Goal: Task Accomplishment & Management: Manage account settings

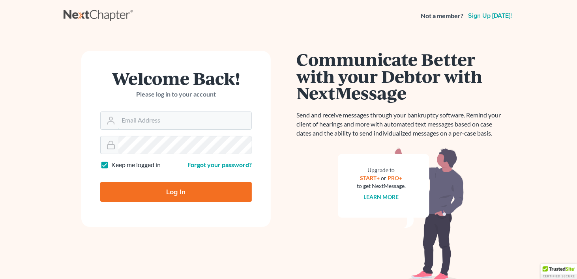
type input "meghan@earlandedwards.com"
click at [175, 189] on input "Log In" at bounding box center [175, 192] width 151 height 20
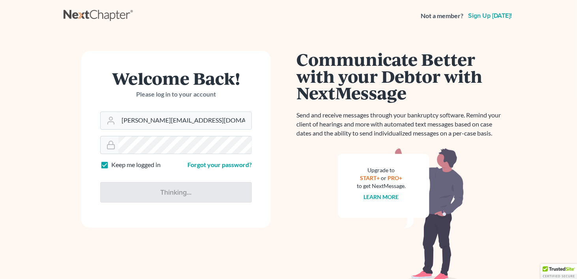
type input "Thinking..."
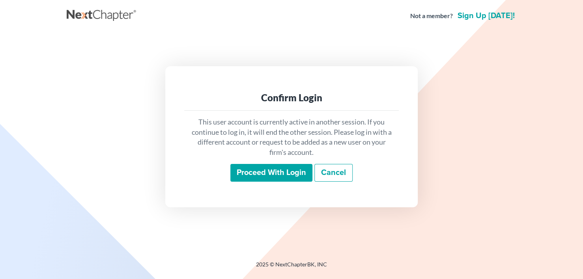
click at [290, 171] on input "Proceed with login" at bounding box center [271, 173] width 82 height 18
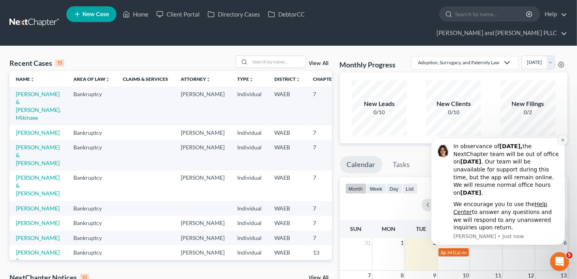
click at [561, 139] on icon "Dismiss notification" at bounding box center [562, 139] width 3 height 3
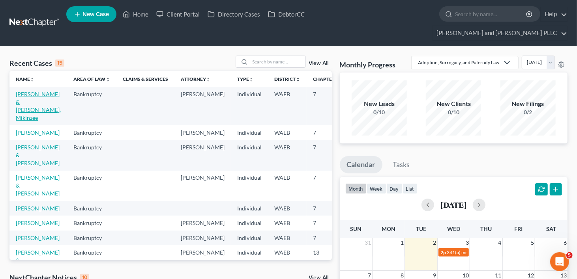
click at [28, 102] on link "[PERSON_NAME] & [PERSON_NAME], Mikinzee" at bounding box center [38, 106] width 45 height 30
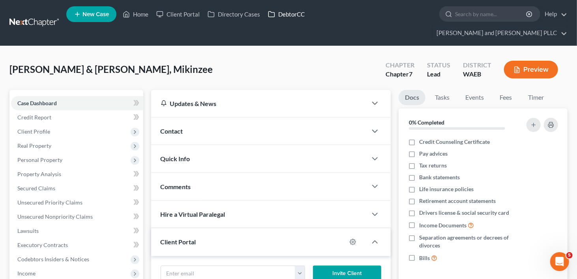
click at [284, 14] on link "DebtorCC" at bounding box center [286, 14] width 45 height 14
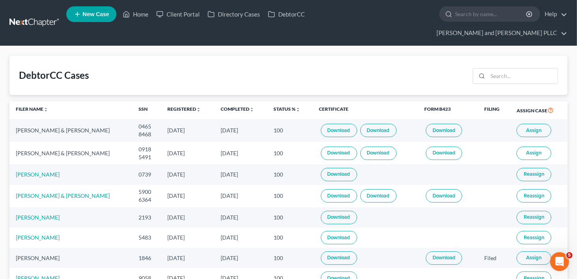
click at [527, 150] on span "Assign" at bounding box center [533, 153] width 15 height 6
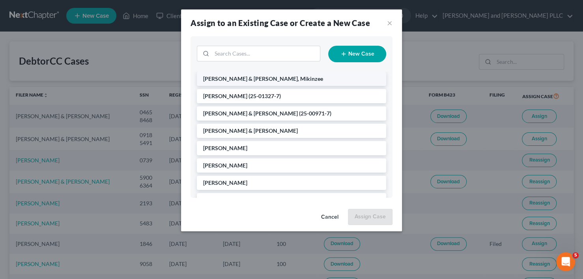
click at [245, 76] on span "[PERSON_NAME] & [PERSON_NAME], Mikinzee" at bounding box center [263, 78] width 120 height 7
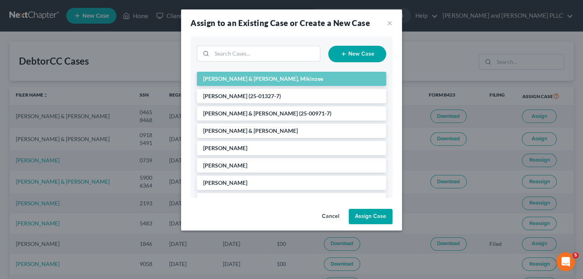
click at [360, 214] on button "Assign Case" at bounding box center [371, 217] width 44 height 16
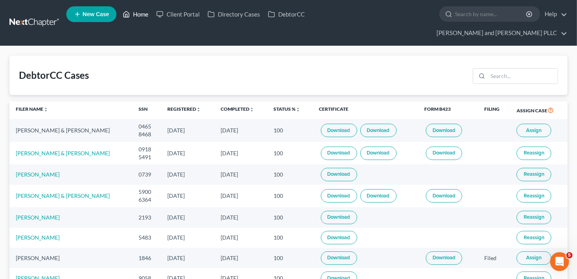
click at [142, 13] on link "Home" at bounding box center [136, 14] width 34 height 14
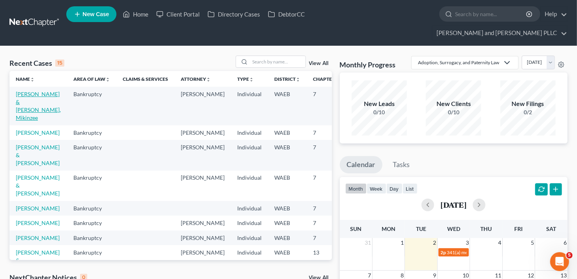
click at [30, 103] on link "[PERSON_NAME] & [PERSON_NAME], Mikinzee" at bounding box center [38, 106] width 45 height 30
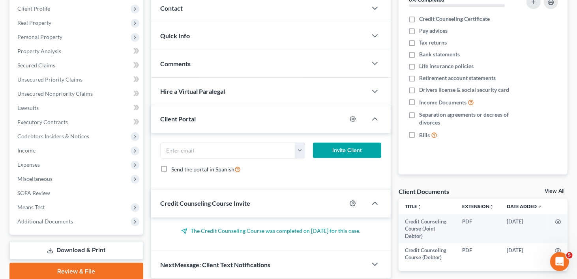
scroll to position [143, 0]
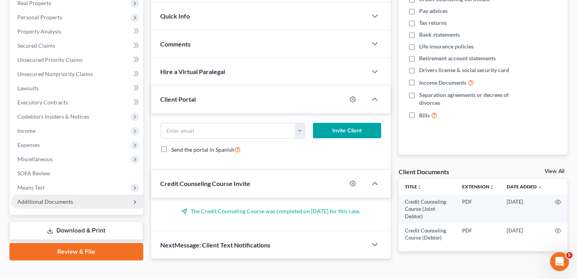
click at [52, 198] on span "Additional Documents" at bounding box center [45, 201] width 56 height 7
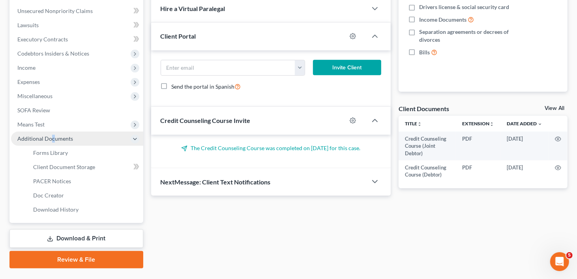
scroll to position [210, 0]
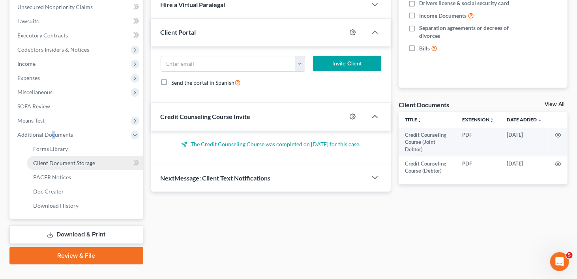
click at [67, 160] on span "Client Document Storage" at bounding box center [64, 163] width 62 height 7
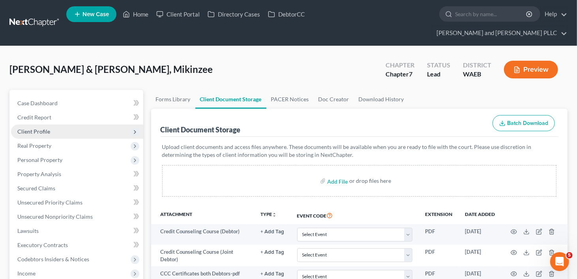
click at [38, 128] on span "Client Profile" at bounding box center [33, 131] width 33 height 7
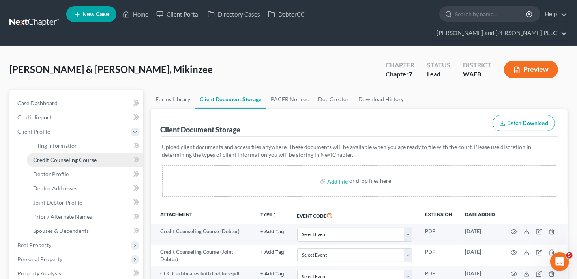
click at [43, 157] on span "Credit Counseling Course" at bounding box center [65, 160] width 64 height 7
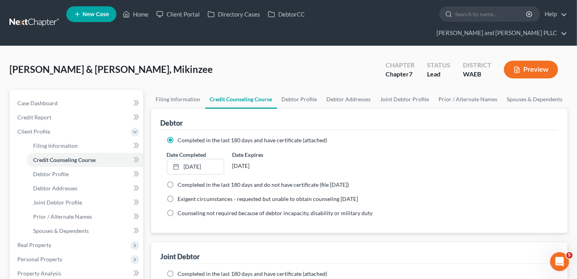
scroll to position [39, 0]
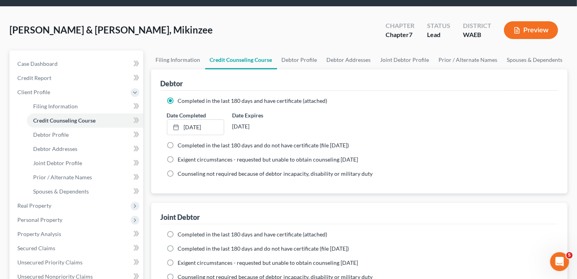
click at [178, 231] on label "Completed in the last 180 days and have certificate (attached)" at bounding box center [253, 235] width 150 height 8
click at [181, 231] on input "Completed in the last 180 days and have certificate (attached)" at bounding box center [183, 233] width 5 height 5
radio input "true"
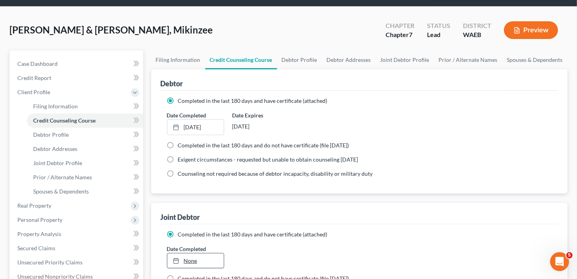
click at [189, 254] on link "None" at bounding box center [195, 261] width 57 height 15
type input "[DATE]"
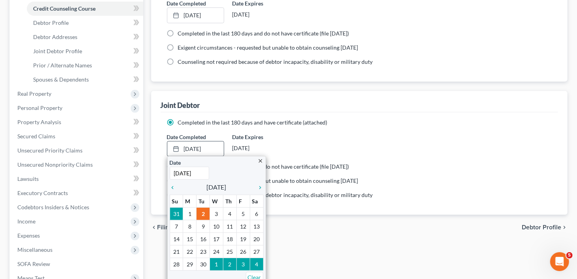
scroll to position [158, 0]
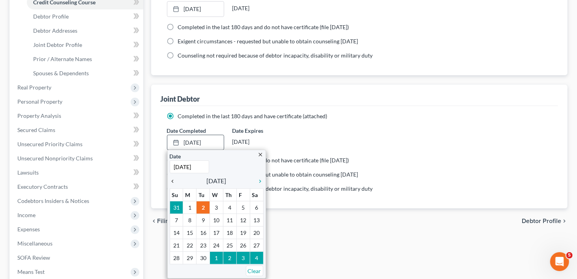
click at [175, 178] on icon "chevron_left" at bounding box center [175, 181] width 10 height 6
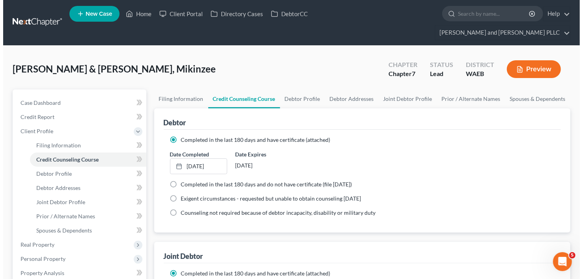
scroll to position [0, 0]
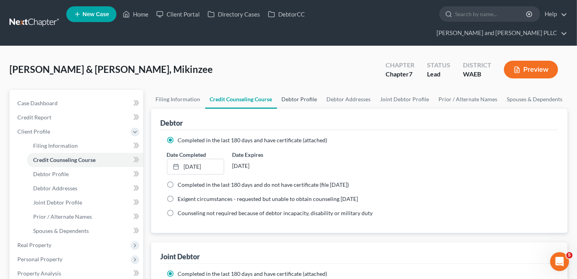
click at [297, 90] on link "Debtor Profile" at bounding box center [299, 99] width 45 height 19
select select "1"
select select "3"
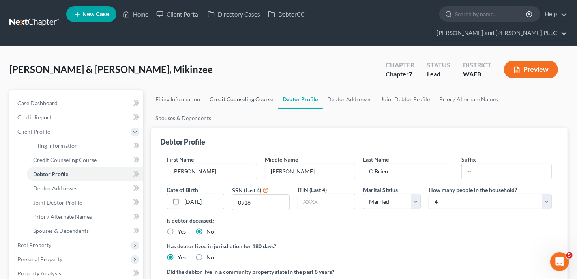
click at [225, 90] on link "Credit Counseling Course" at bounding box center [241, 99] width 73 height 19
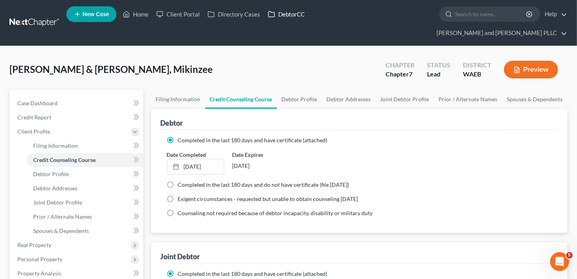
click at [291, 13] on link "DebtorCC" at bounding box center [286, 14] width 45 height 14
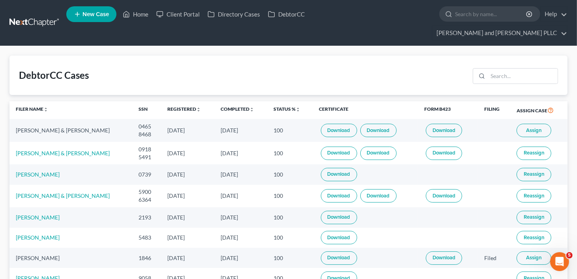
click at [527, 127] on span "Assign" at bounding box center [533, 130] width 15 height 6
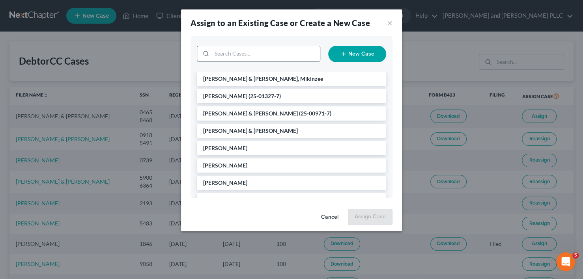
click at [238, 52] on input "search" at bounding box center [266, 53] width 108 height 15
type input "[PERSON_NAME]"
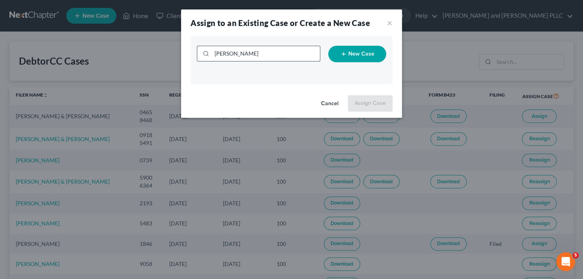
drag, startPoint x: 237, startPoint y: 52, endPoint x: 215, endPoint y: 52, distance: 22.5
click at [215, 52] on input "[PERSON_NAME]" at bounding box center [266, 53] width 108 height 15
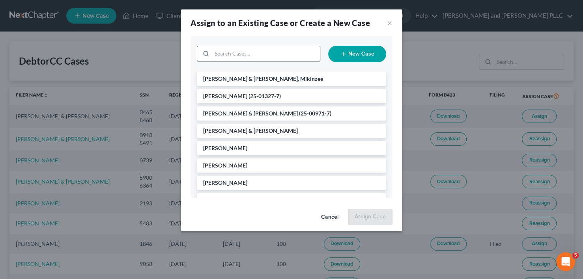
click at [217, 52] on input "search" at bounding box center [266, 53] width 108 height 15
type input "[PERSON_NAME]"
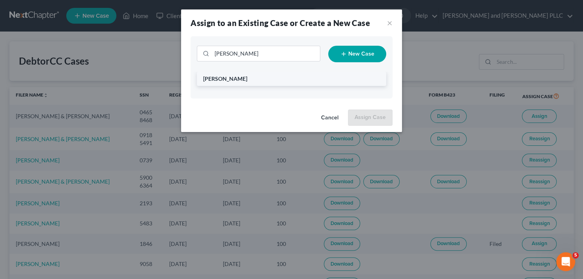
click at [252, 80] on li "[PERSON_NAME]" at bounding box center [291, 79] width 189 height 14
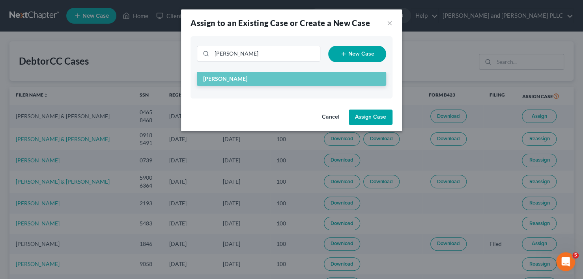
click at [372, 114] on button "Assign Case" at bounding box center [371, 118] width 44 height 16
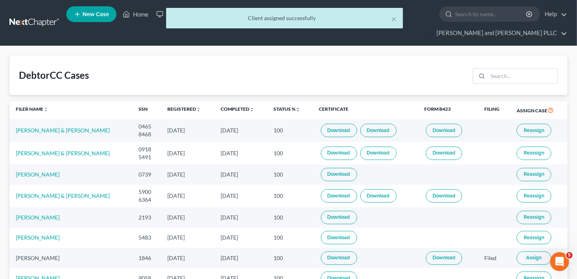
click at [139, 14] on div "× Client assigned successfully" at bounding box center [284, 20] width 577 height 24
click at [394, 17] on button "×" at bounding box center [394, 18] width 6 height 9
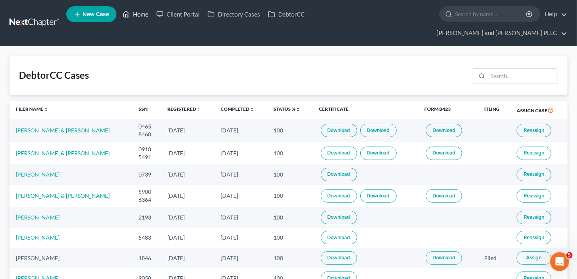
click at [133, 17] on link "Home" at bounding box center [136, 14] width 34 height 14
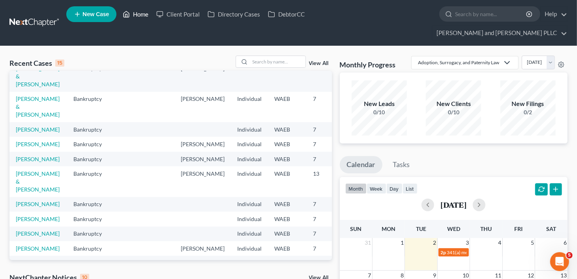
scroll to position [118, 0]
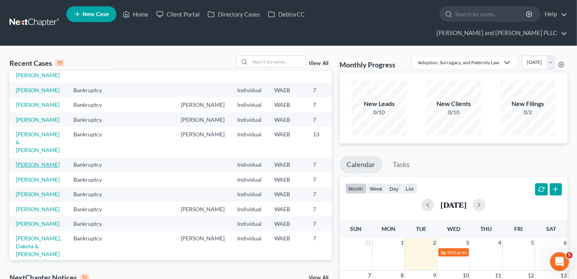
click at [21, 168] on link "[PERSON_NAME]" at bounding box center [38, 164] width 44 height 7
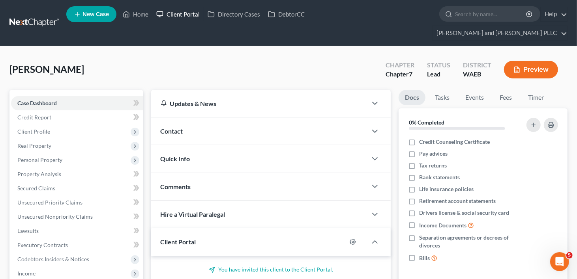
click at [180, 16] on link "Client Portal" at bounding box center [177, 14] width 51 height 14
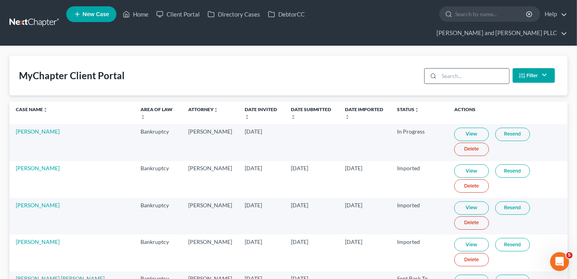
click at [467, 69] on input "search" at bounding box center [474, 76] width 70 height 15
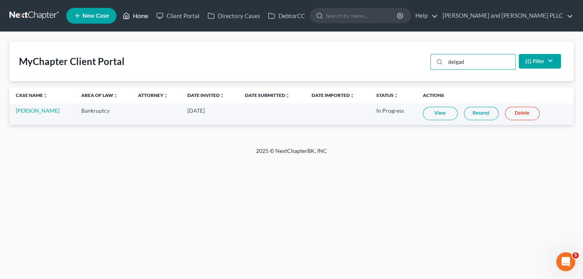
type input "delgad"
click at [132, 17] on link "Home" at bounding box center [136, 16] width 34 height 14
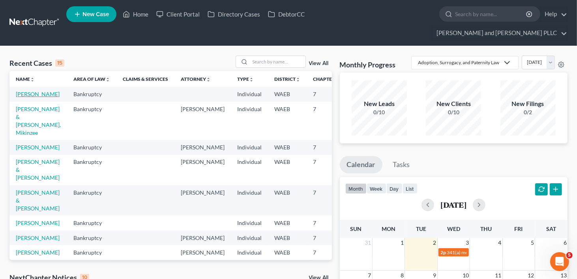
click at [26, 91] on link "[PERSON_NAME]" at bounding box center [38, 94] width 44 height 7
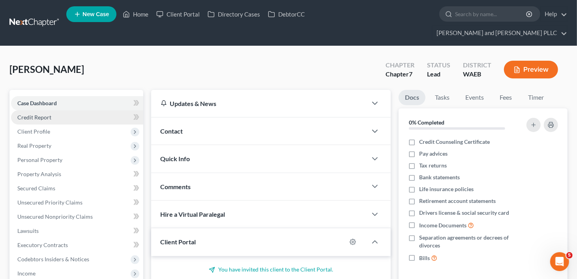
click at [36, 110] on link "Credit Report" at bounding box center [77, 117] width 132 height 14
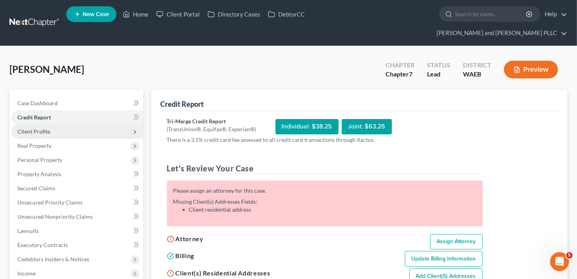
click at [23, 128] on span "Client Profile" at bounding box center [33, 131] width 33 height 7
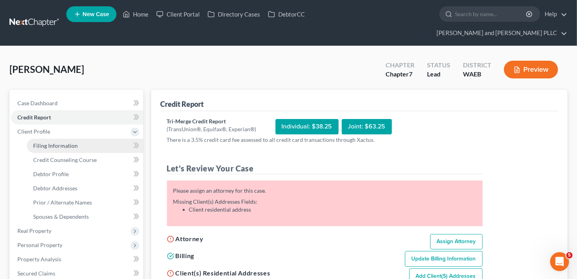
click at [38, 142] on span "Filing Information" at bounding box center [55, 145] width 45 height 7
select select "1"
select select "0"
select select "50"
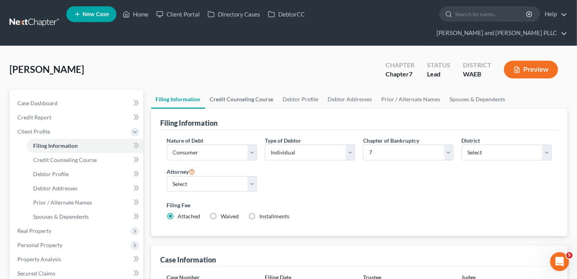
click at [249, 90] on link "Credit Counseling Course" at bounding box center [241, 99] width 73 height 19
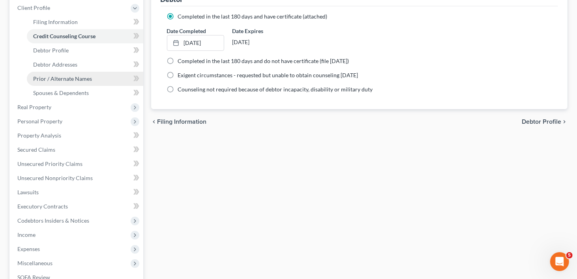
scroll to position [197, 0]
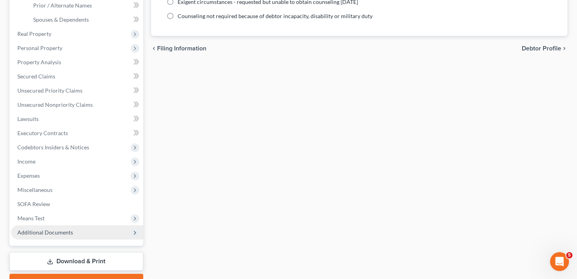
click at [54, 229] on span "Additional Documents" at bounding box center [45, 232] width 56 height 7
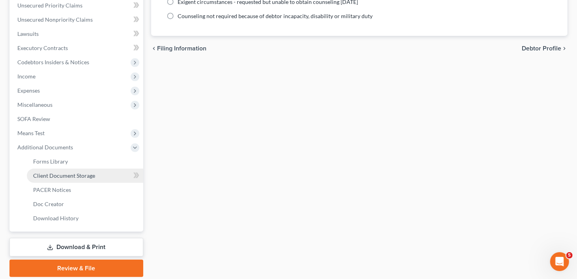
click at [57, 172] on span "Client Document Storage" at bounding box center [64, 175] width 62 height 7
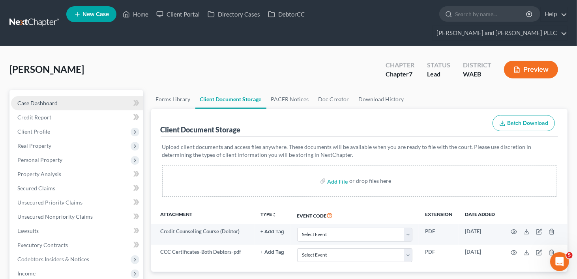
click at [49, 100] on span "Case Dashboard" at bounding box center [37, 103] width 40 height 7
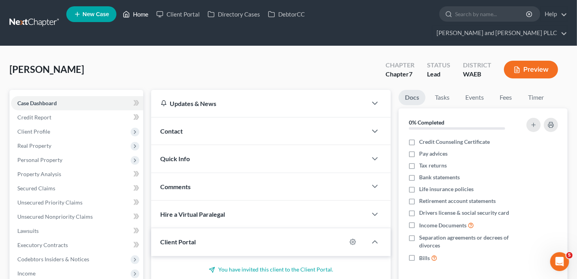
click at [147, 14] on link "Home" at bounding box center [136, 14] width 34 height 14
